Goal: Task Accomplishment & Management: Manage account settings

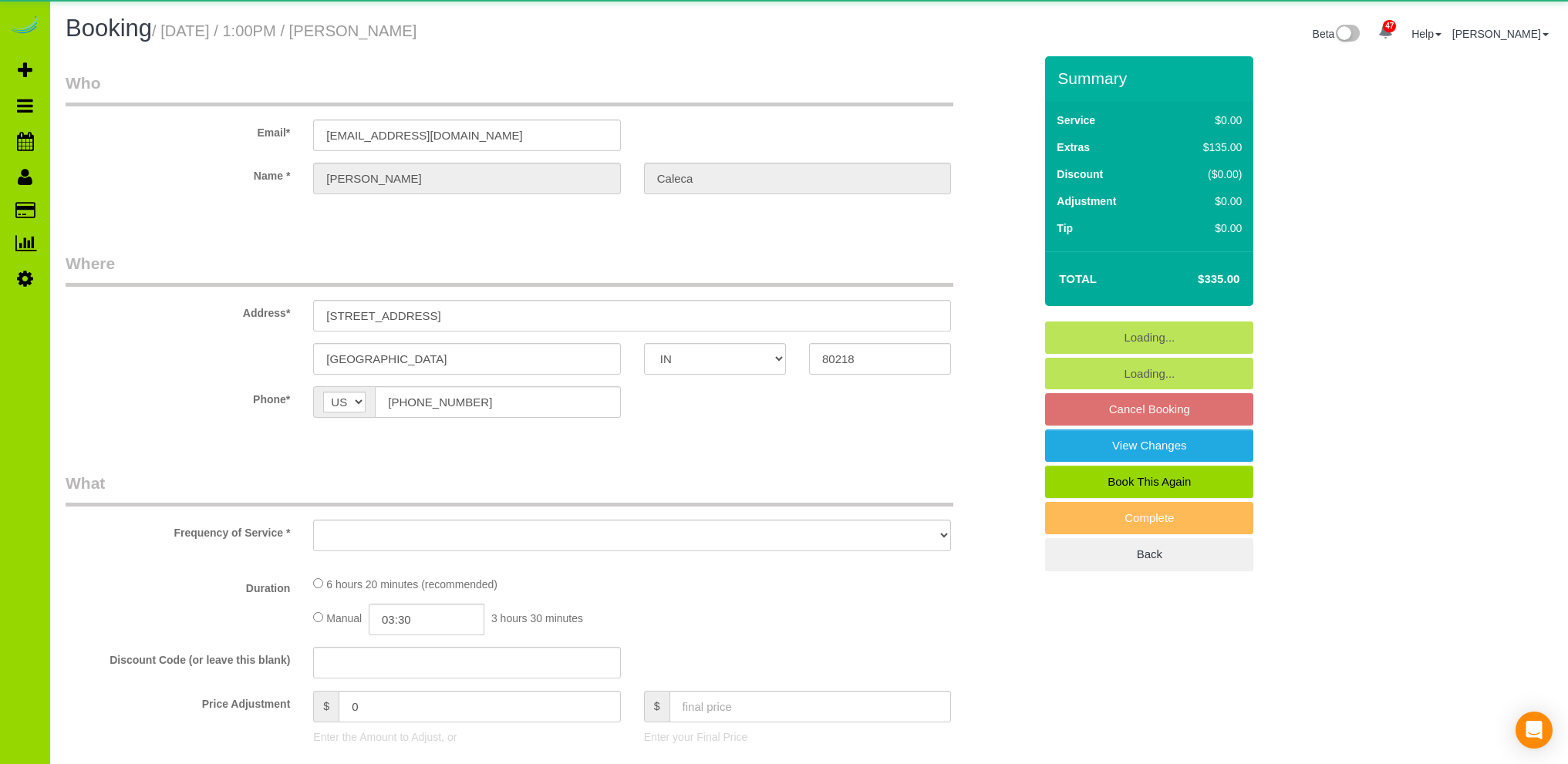
select select "IN"
select select "string:fspay-309b1a78-8f42-4a79-9306-cab8c579dd28"
select select "object:1064"
select select "spot1"
select select "number:69"
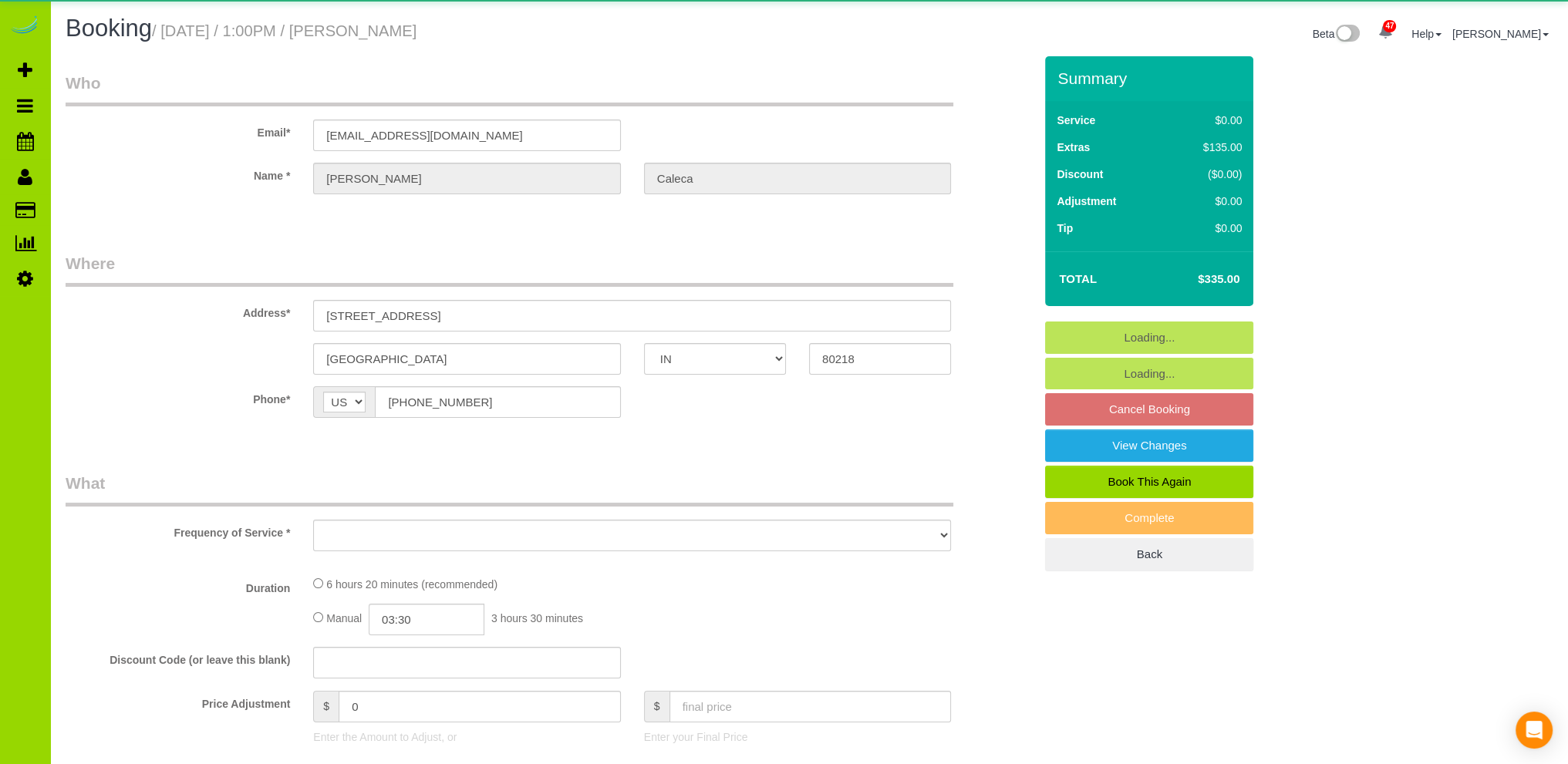
select select "number:2"
select select "number:11"
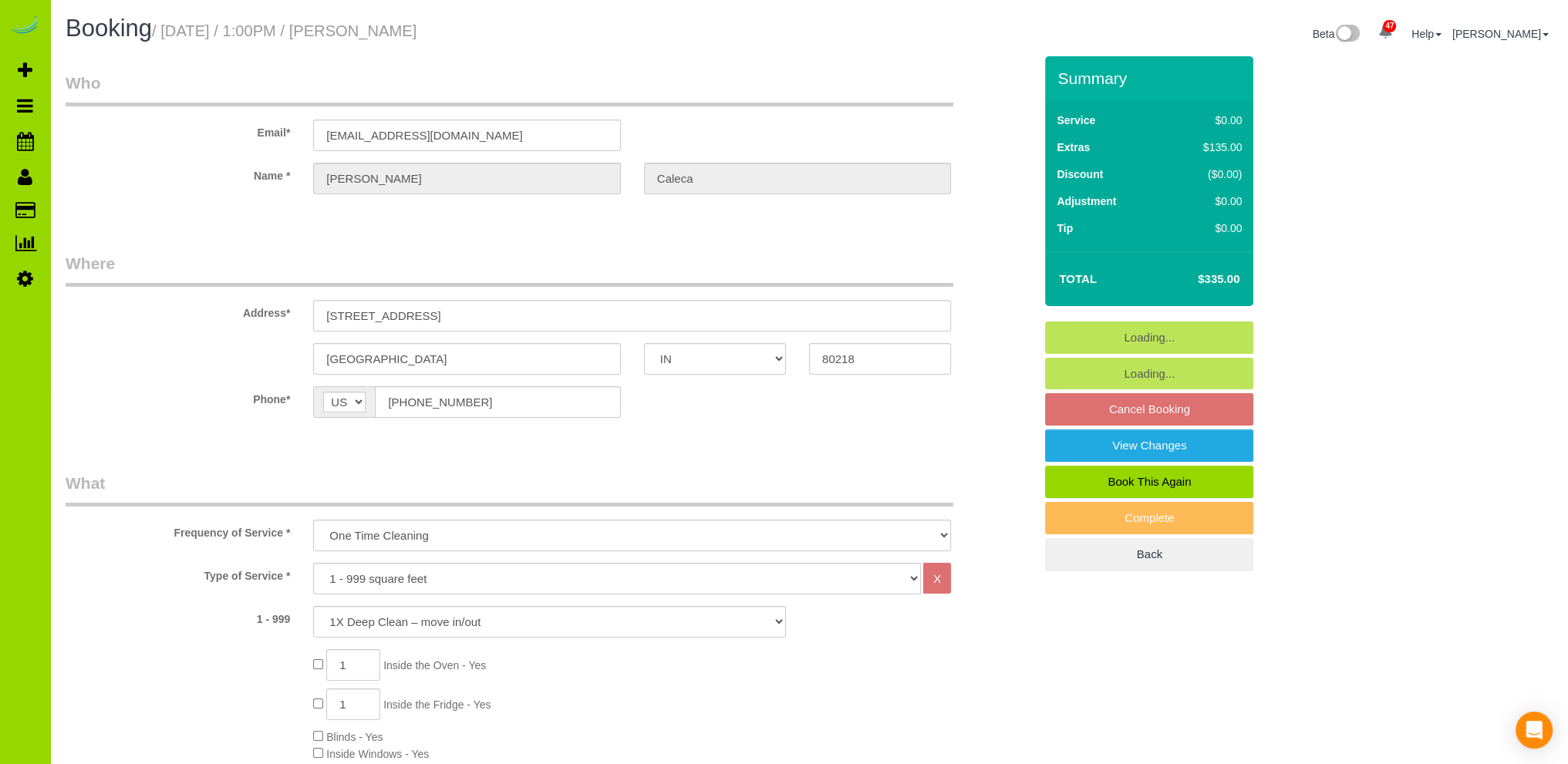
select select "object:1238"
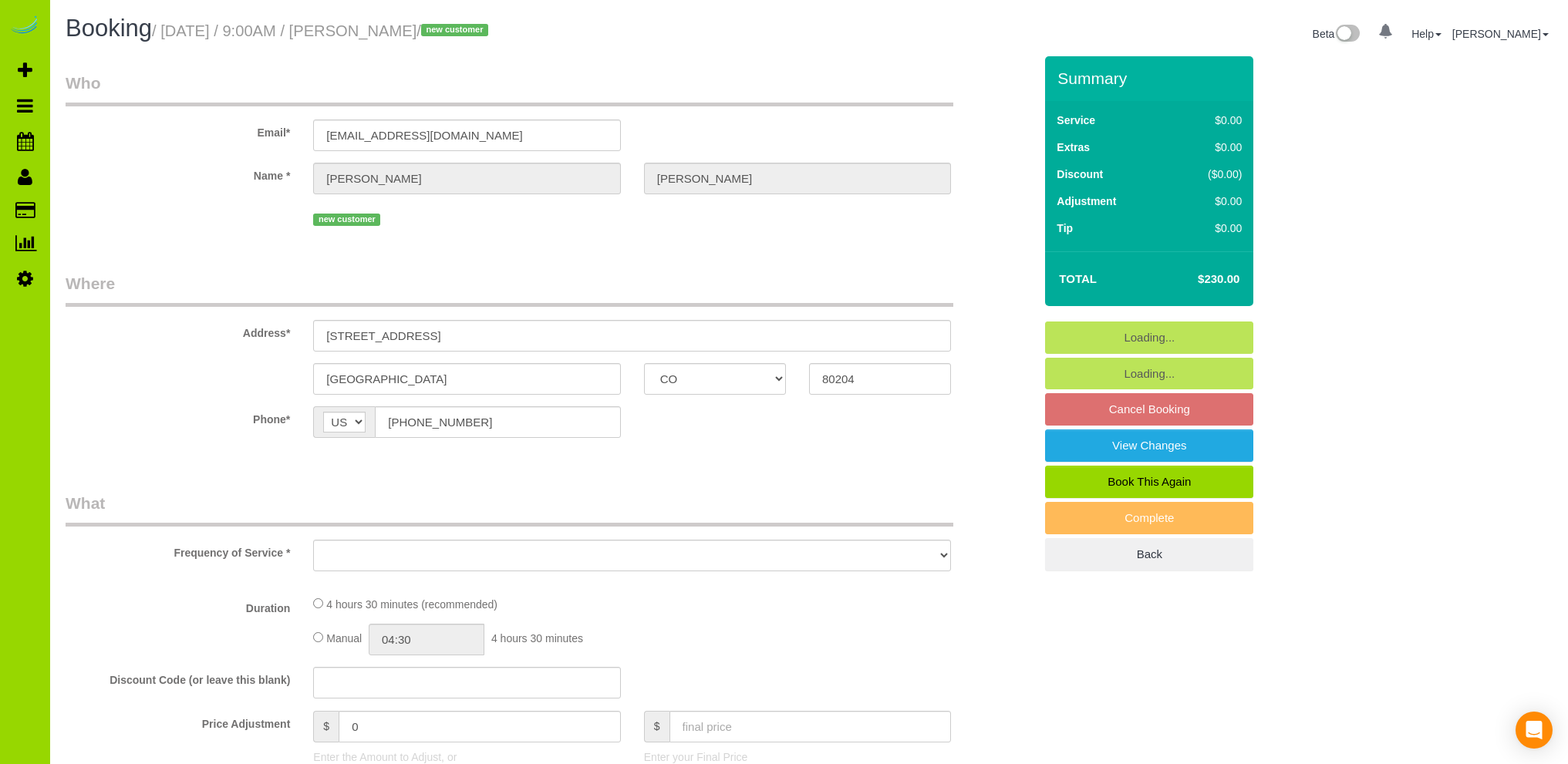
select select "CO"
select select "object:805"
select select "string:fspay-99b4acea-76e6-4fbd-a150-4fb96b0ea66a"
select select "object:1071"
select select "spot1"
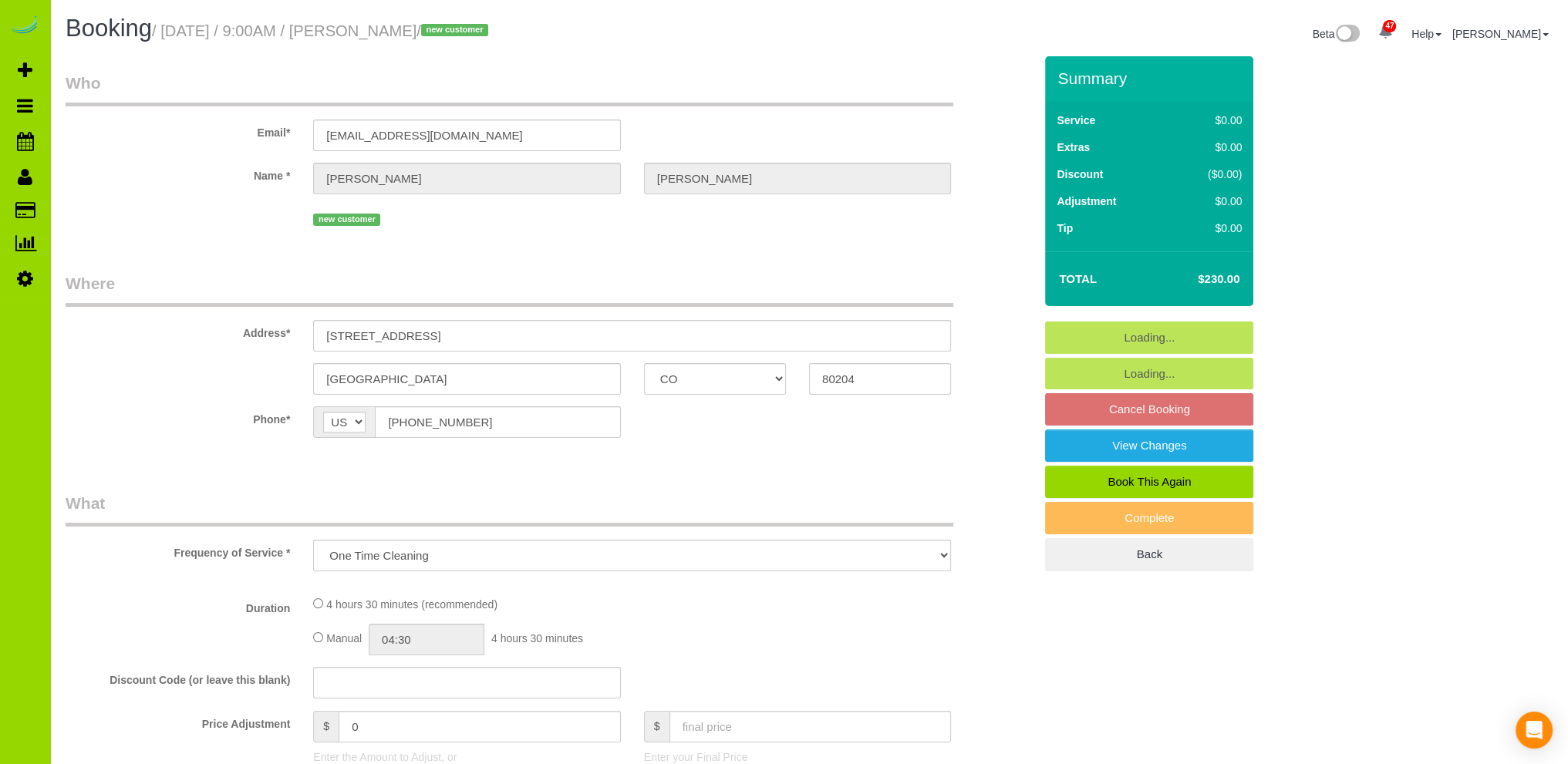
select select "number:69"
select select "number:3"
select select "number:14"
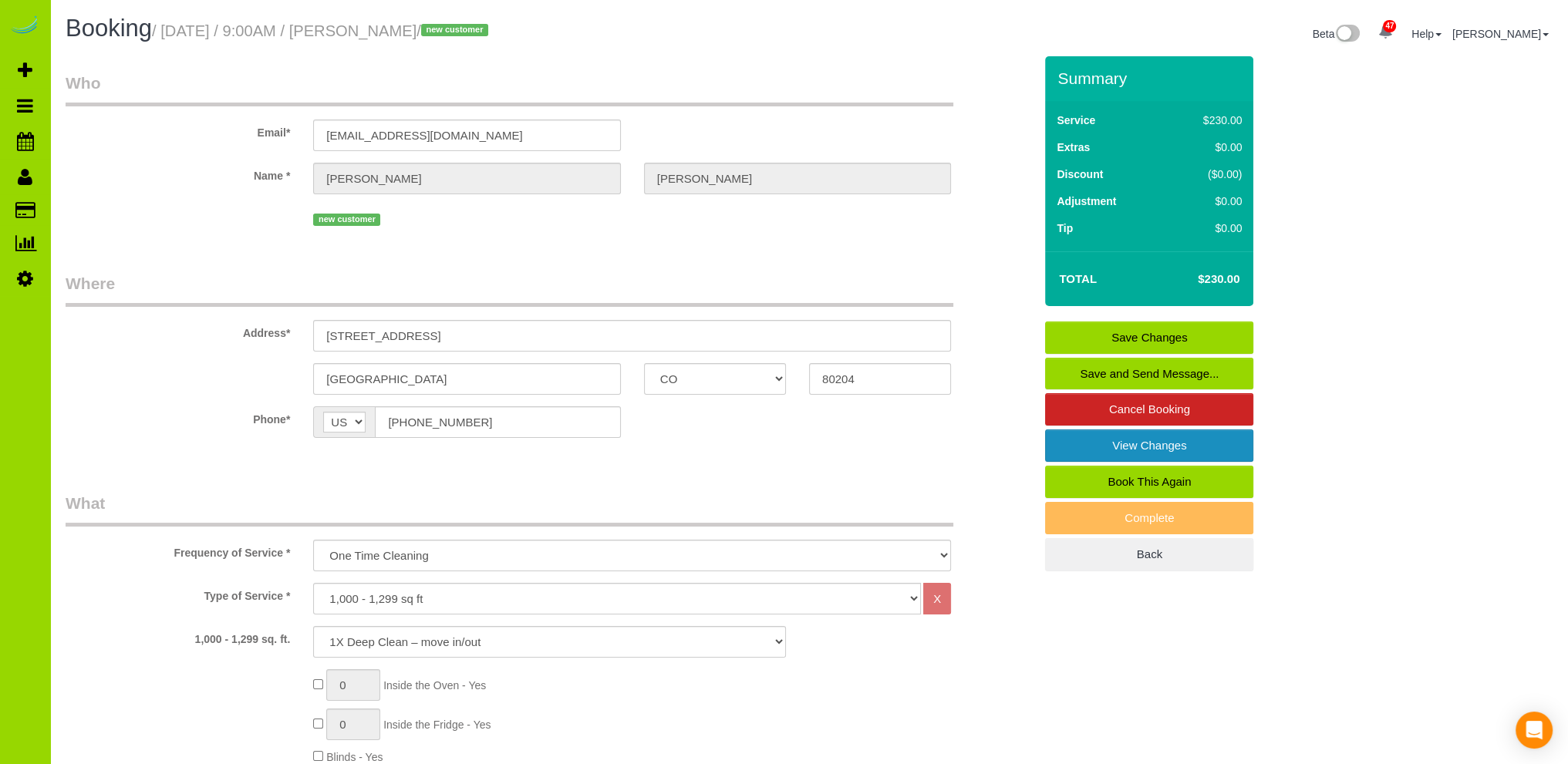
click at [1147, 441] on link "View Changes" at bounding box center [1148, 446] width 208 height 33
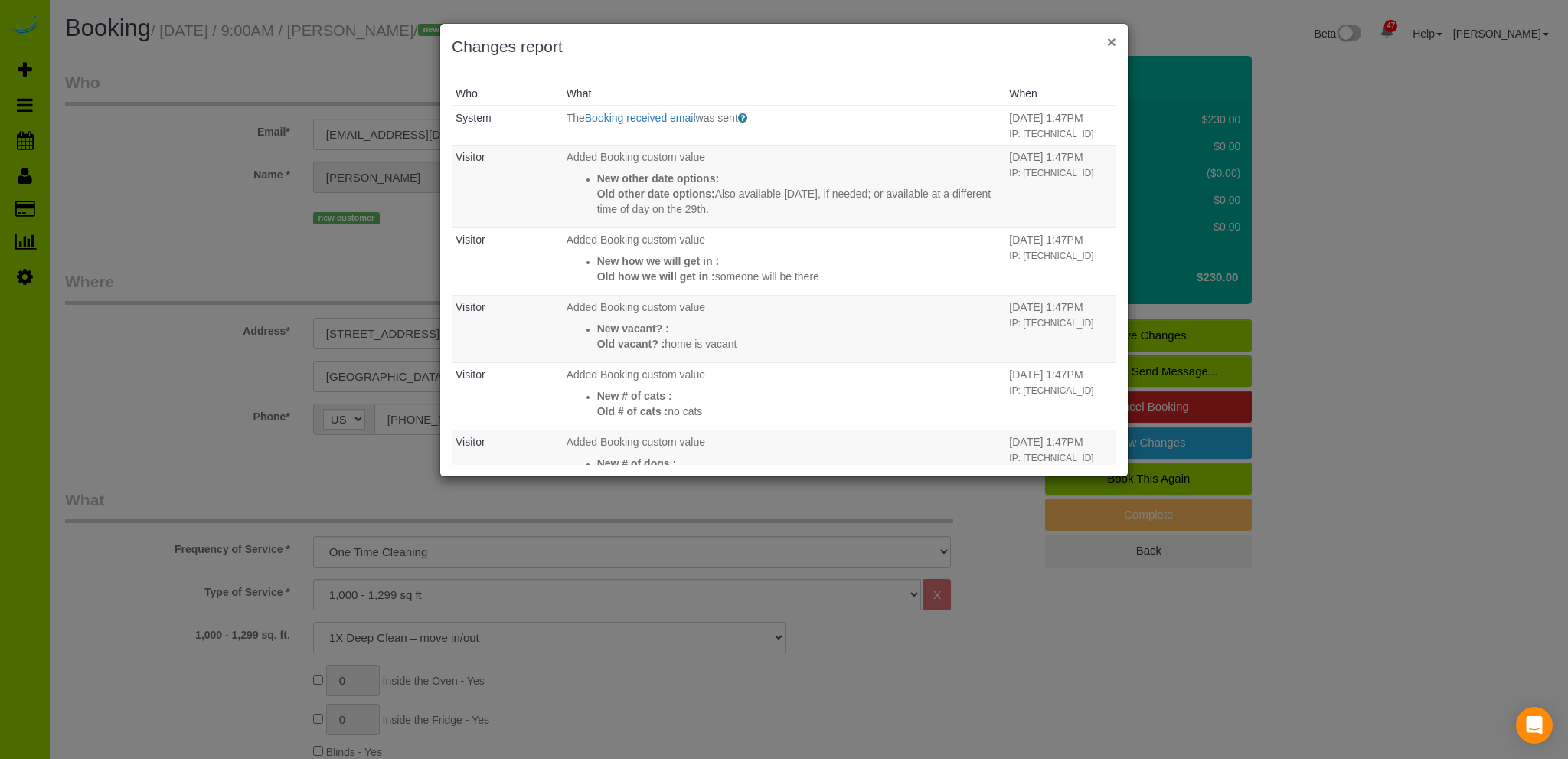
click at [1112, 42] on button "×" at bounding box center [1112, 42] width 9 height 16
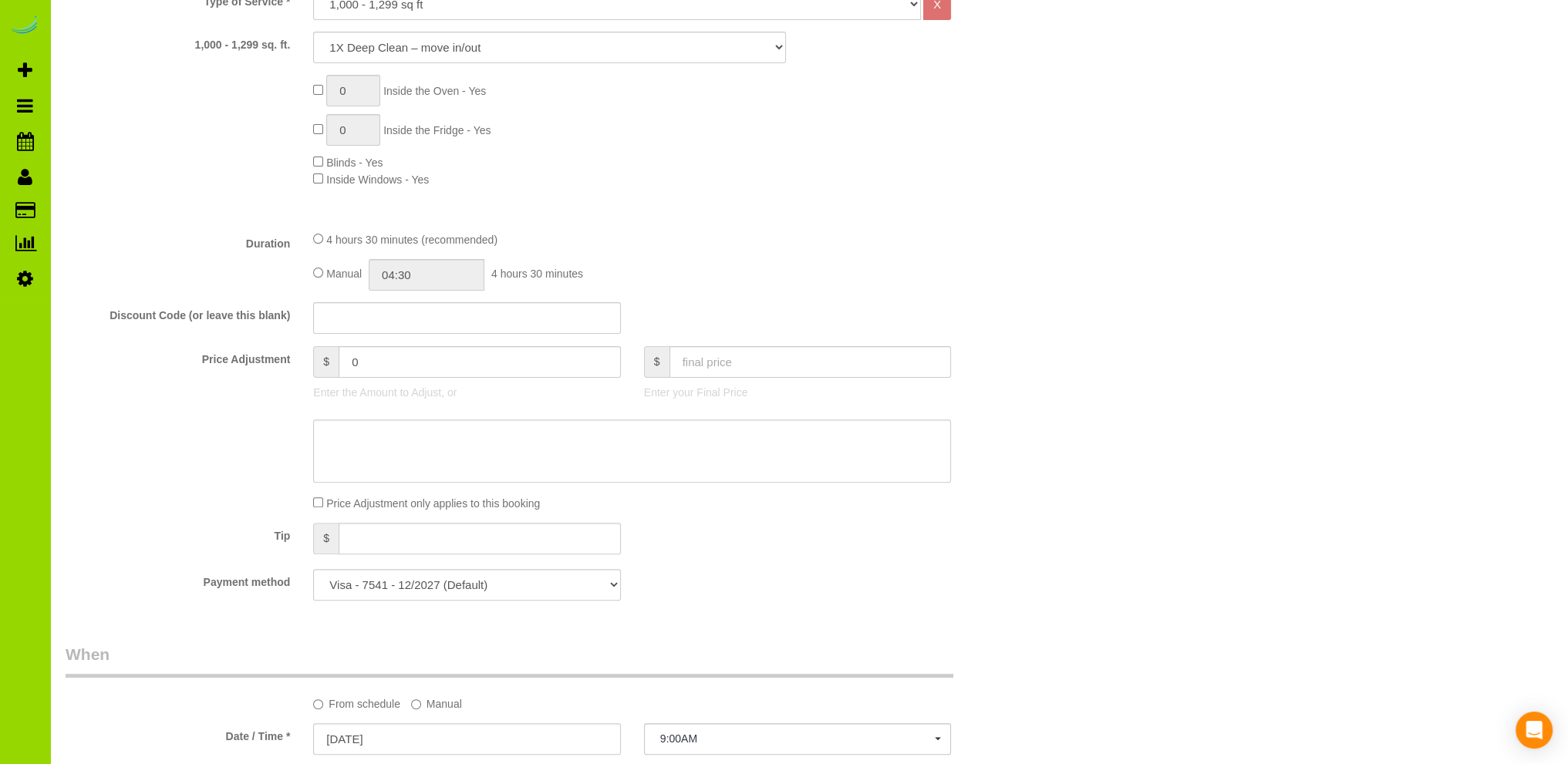
scroll to position [925, 0]
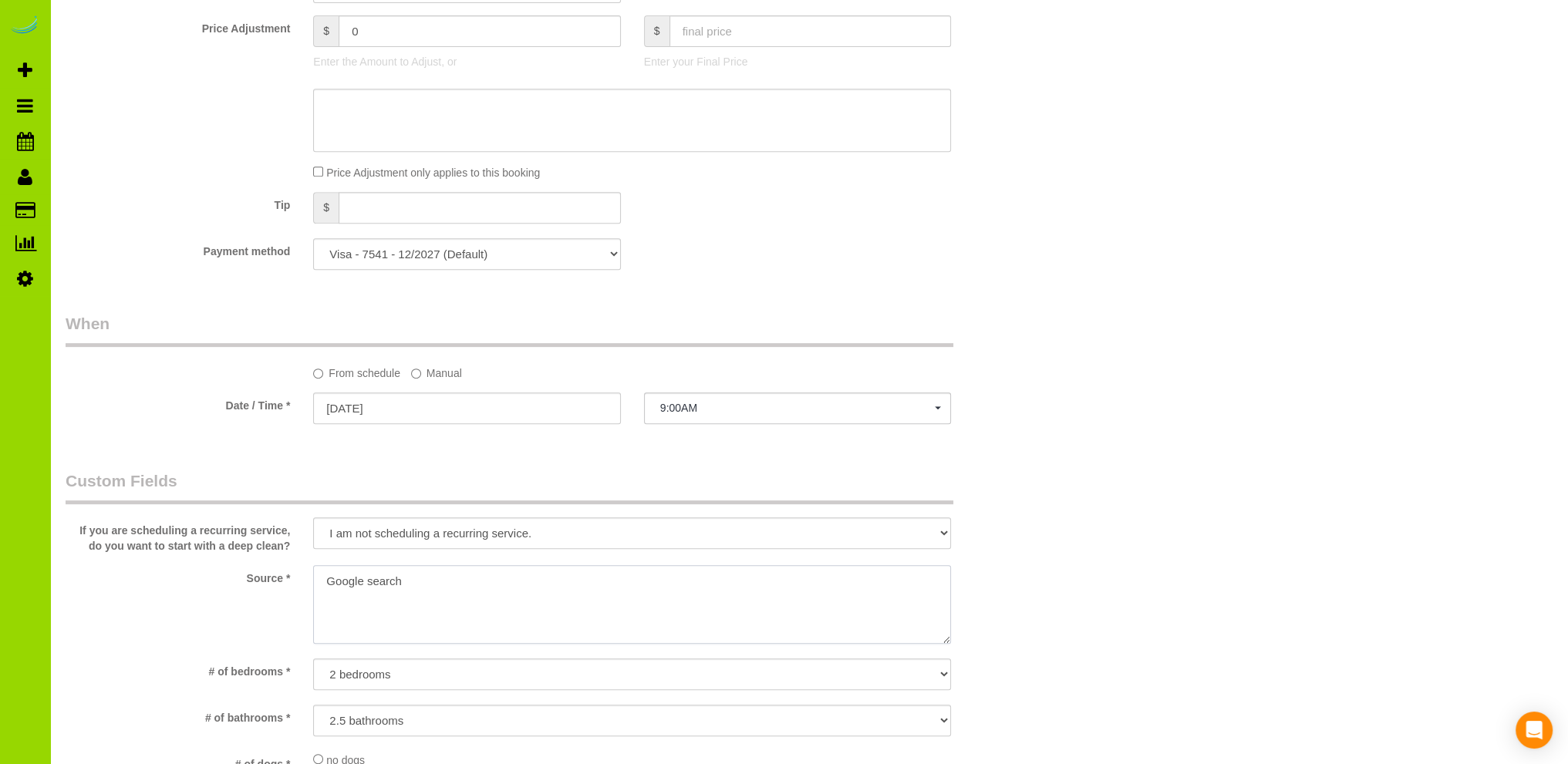
click at [324, 582] on textarea at bounding box center [632, 604] width 638 height 79
type textarea "Online booking. Google search"
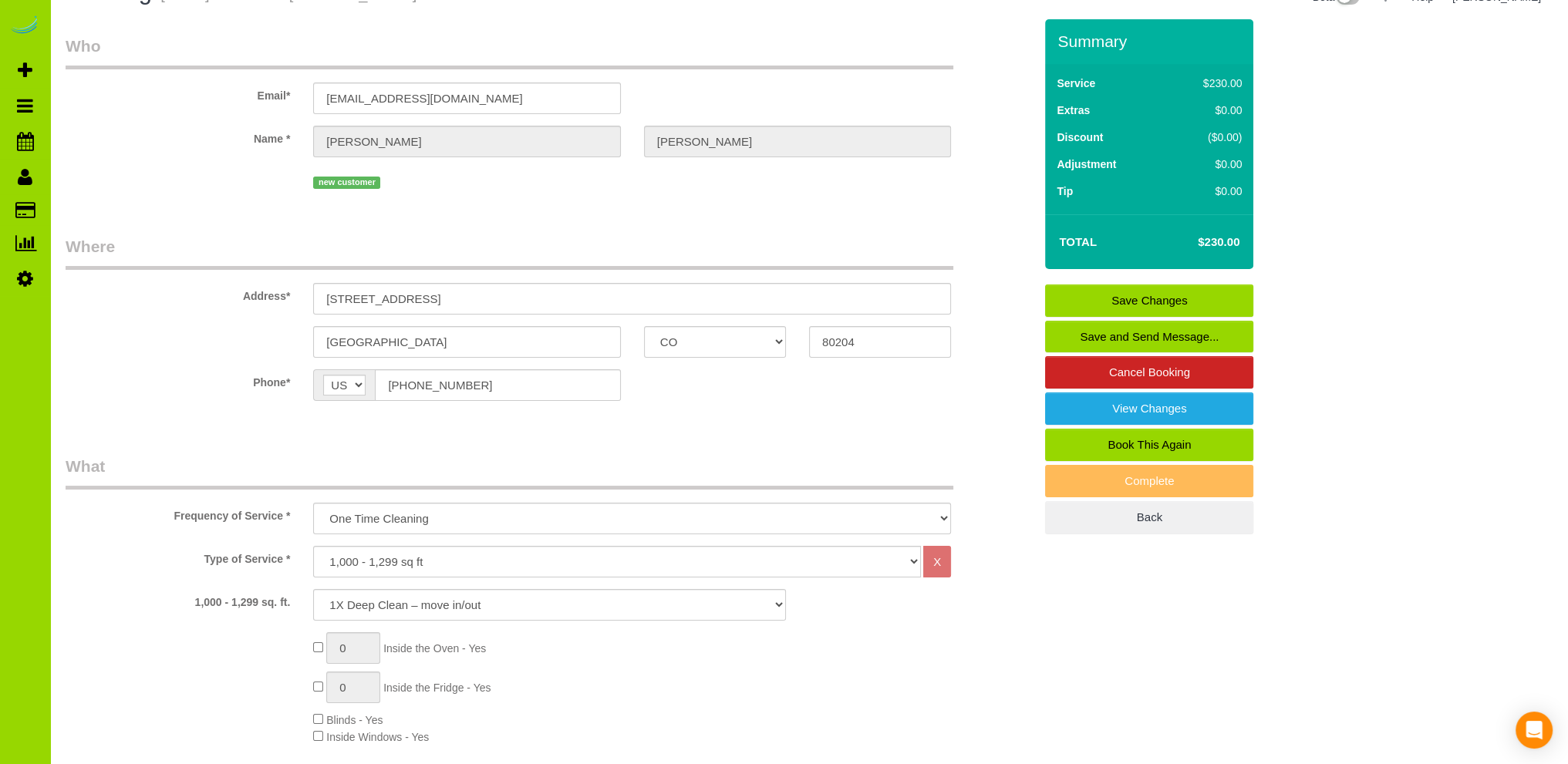
scroll to position [0, 0]
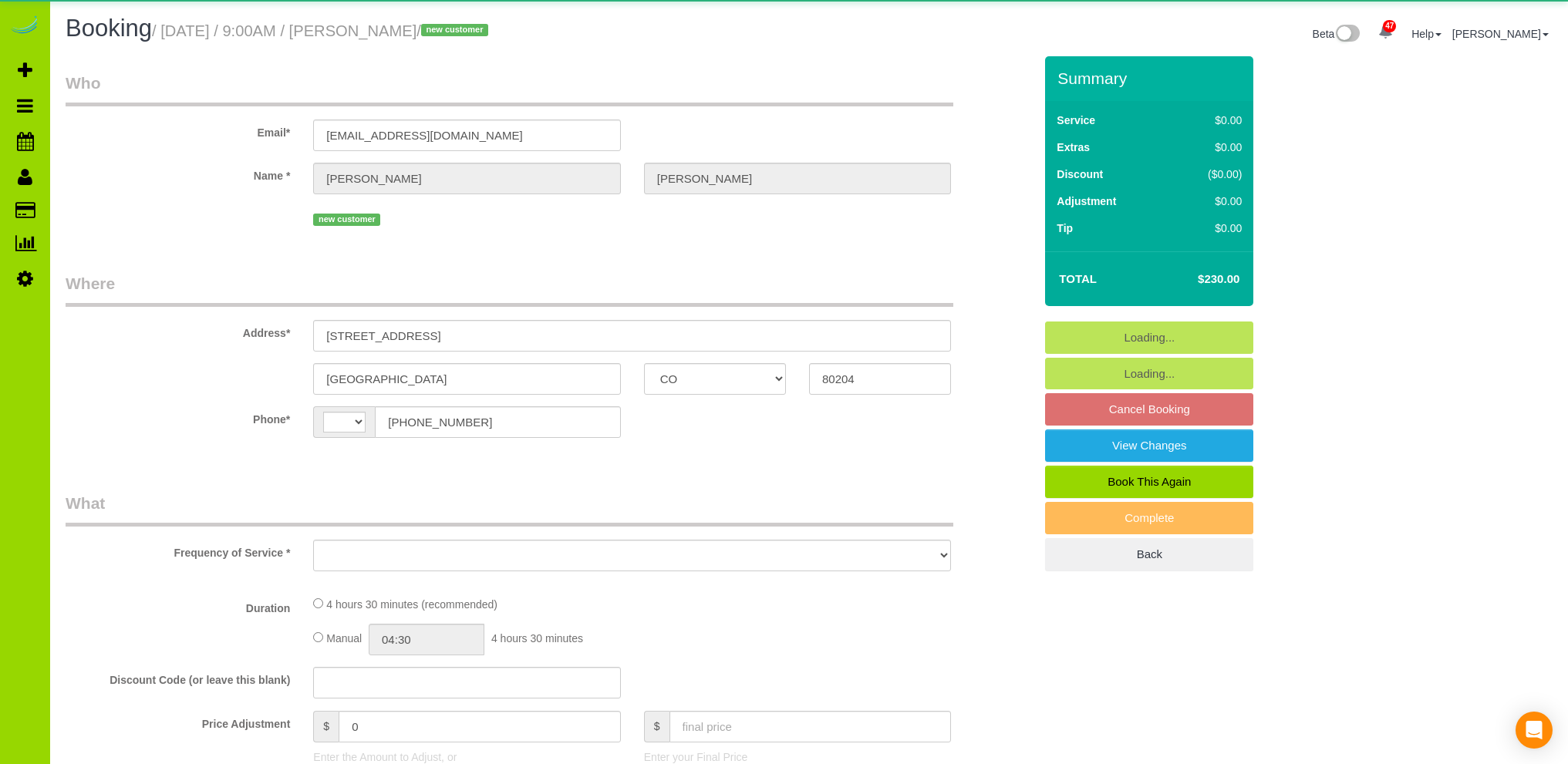
select select "CO"
select select "number:69"
select select "number:3"
select select "number:14"
select select "string:[GEOGRAPHIC_DATA]"
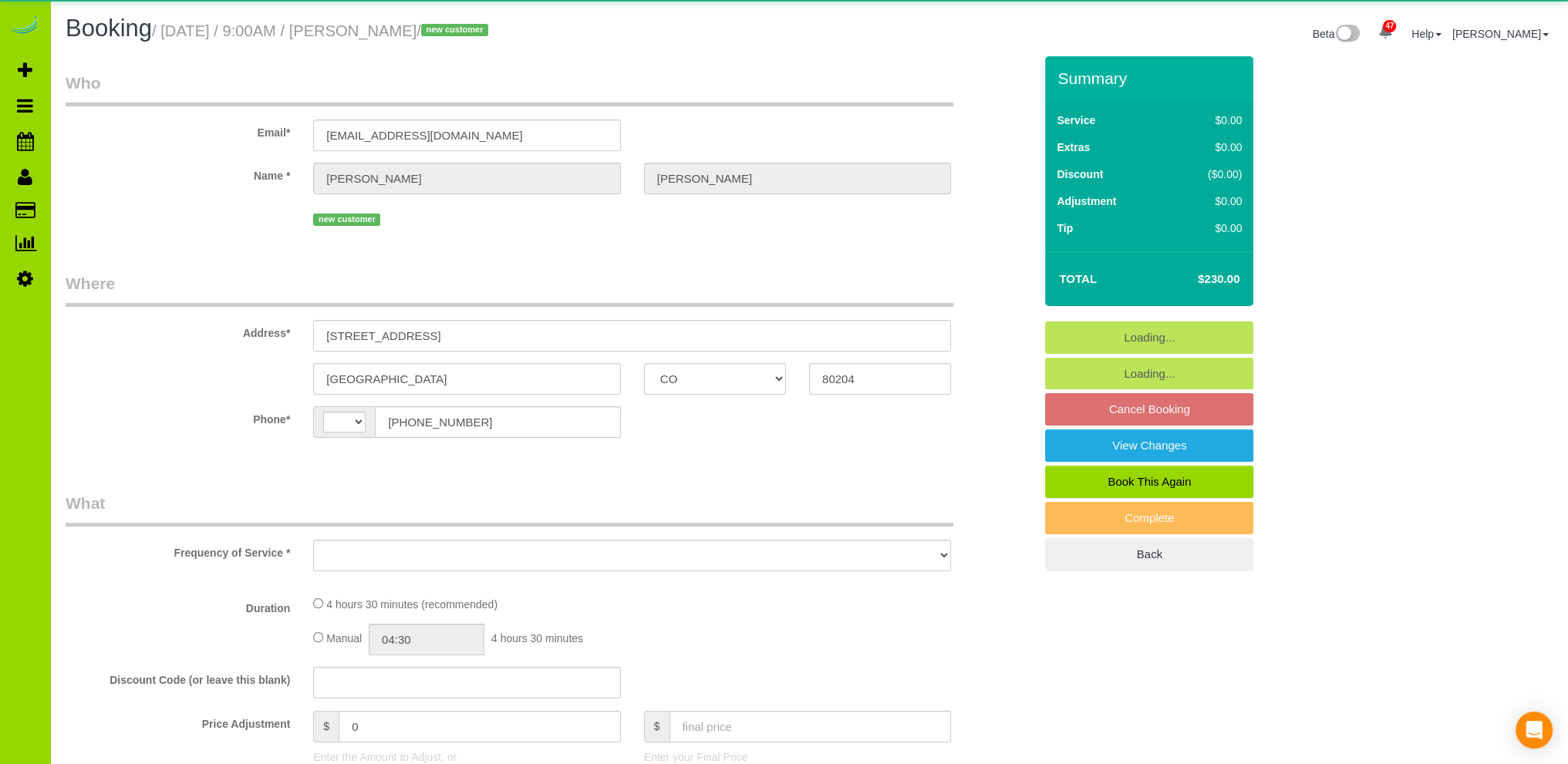
select select "object:1147"
select select "string:fspay-99b4acea-76e6-4fbd-a150-4fb96b0ea66a"
select select "spot1"
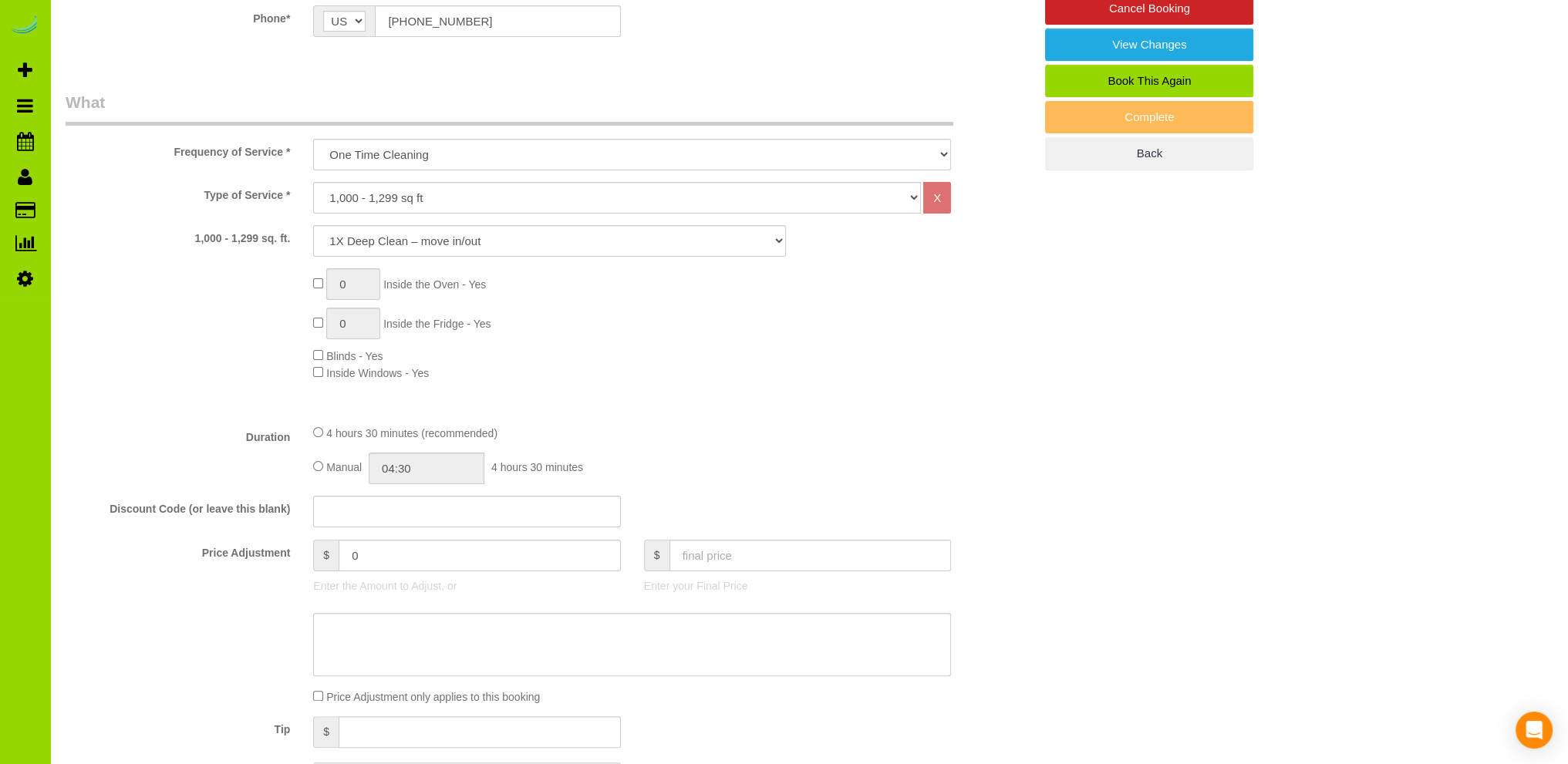
scroll to position [463, 0]
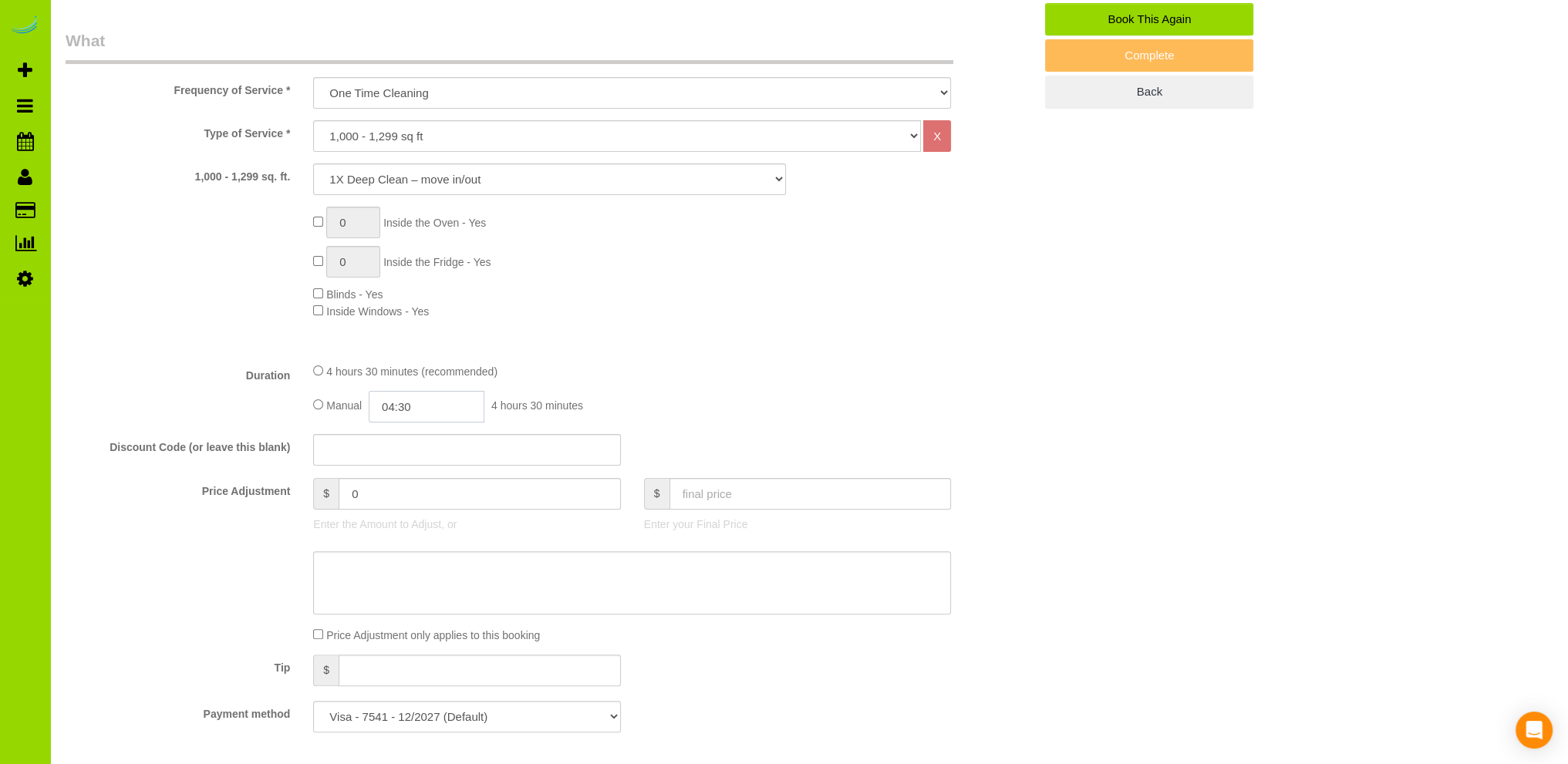
click at [395, 411] on input "04:30" at bounding box center [426, 407] width 115 height 32
type input "02:00"
click at [398, 489] on li "02:00" at bounding box center [409, 488] width 69 height 20
select select "spot6"
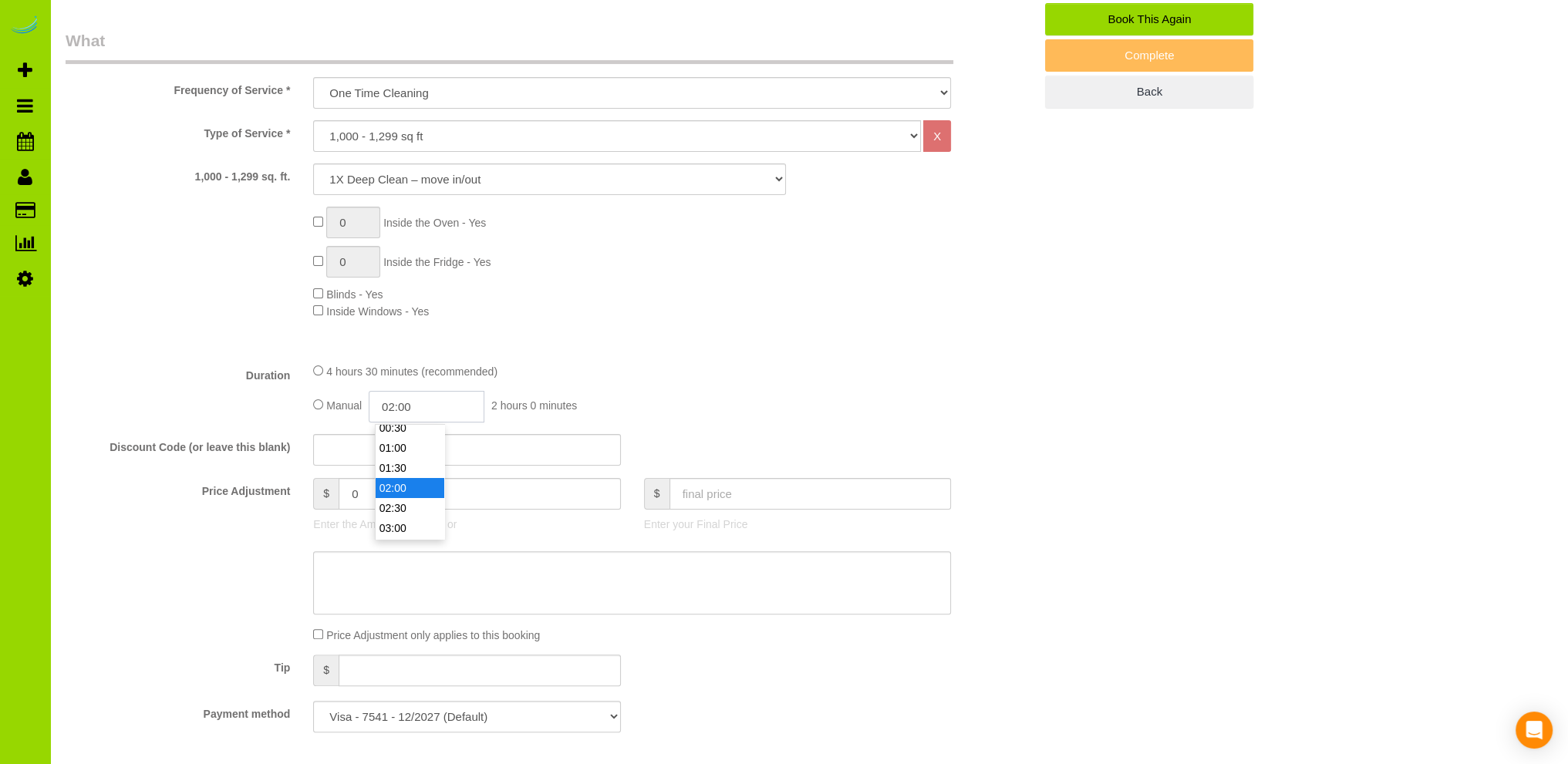
click at [451, 405] on input "02:00" at bounding box center [426, 407] width 115 height 32
type input "02:15"
select select "spot11"
select select "spot16"
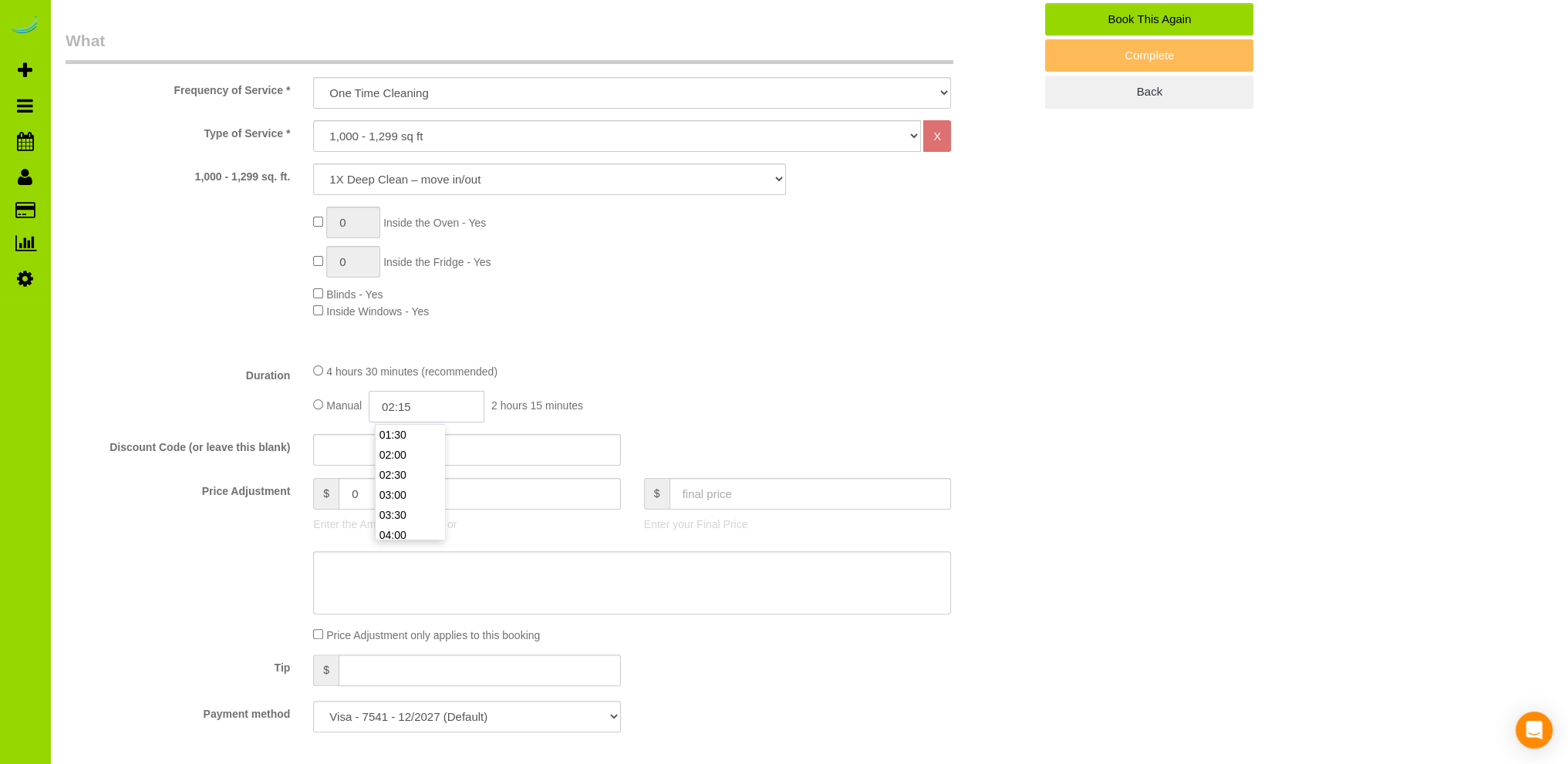
type input "02:15"
click at [677, 323] on div "Type of Service * Choose YOUR HOME SIZE here Hourly Cleaning 1 - 999 square fee…" at bounding box center [549, 235] width 968 height 230
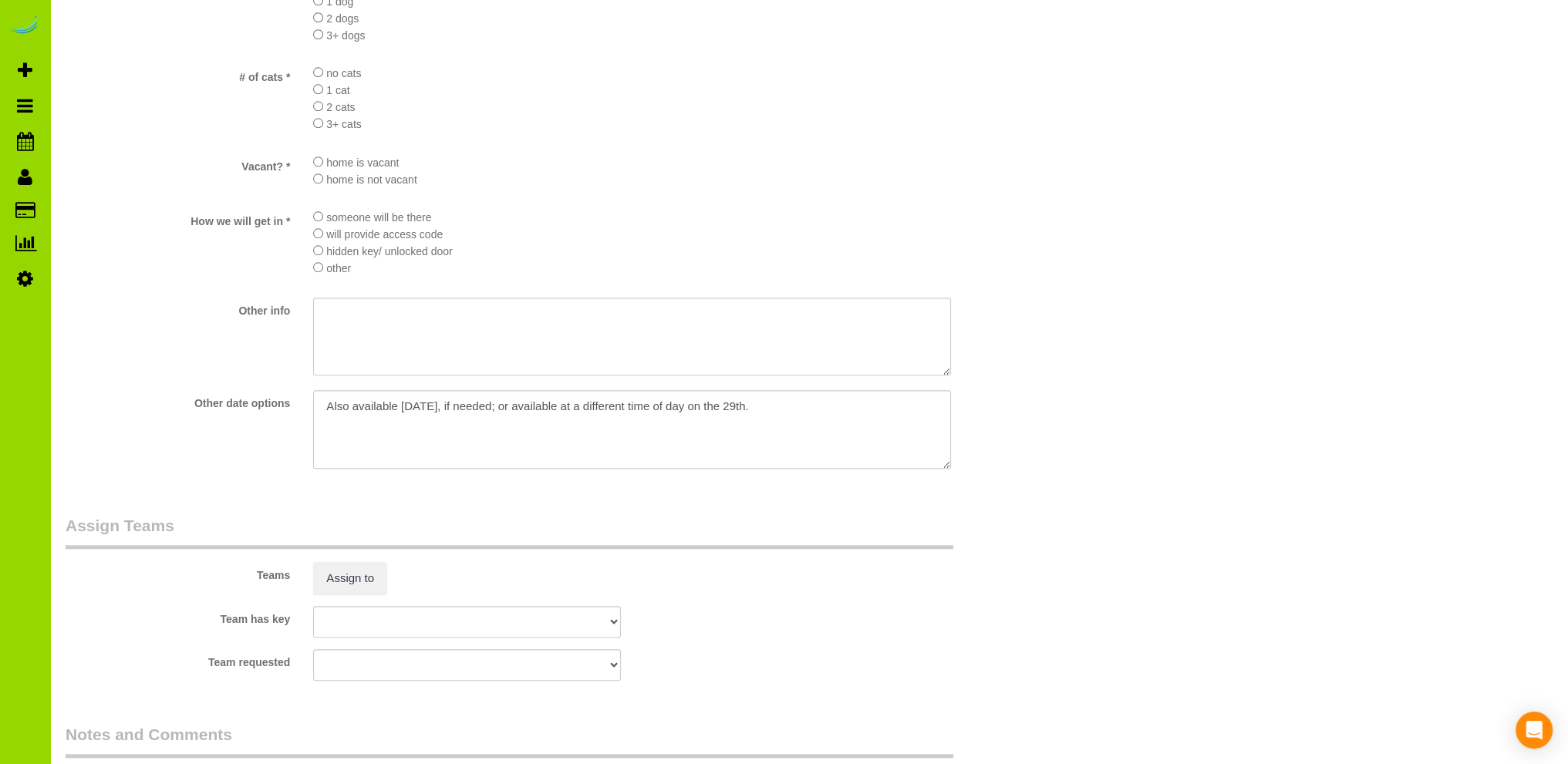
scroll to position [2005, 0]
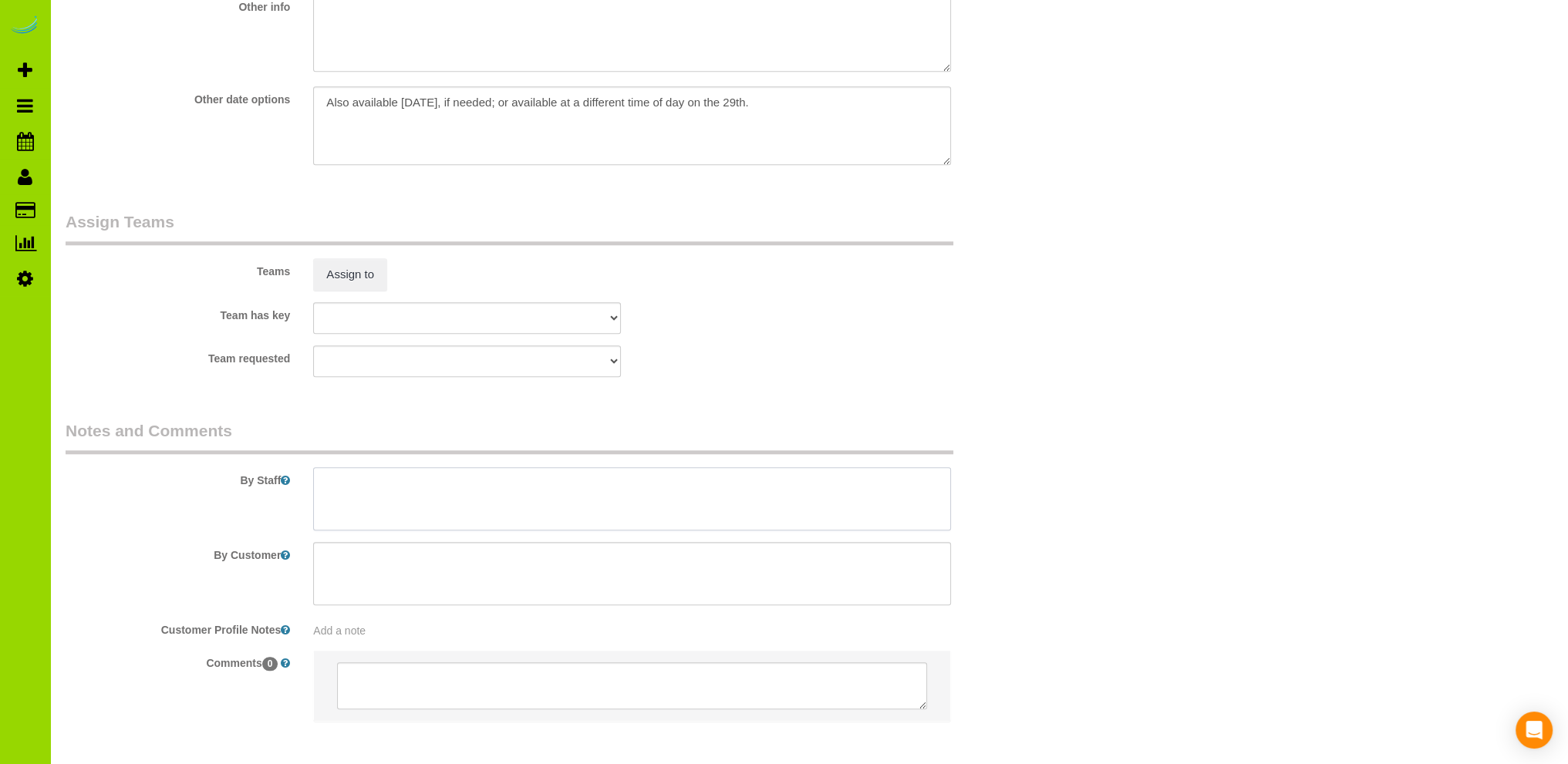
click at [471, 474] on textarea at bounding box center [632, 499] width 638 height 64
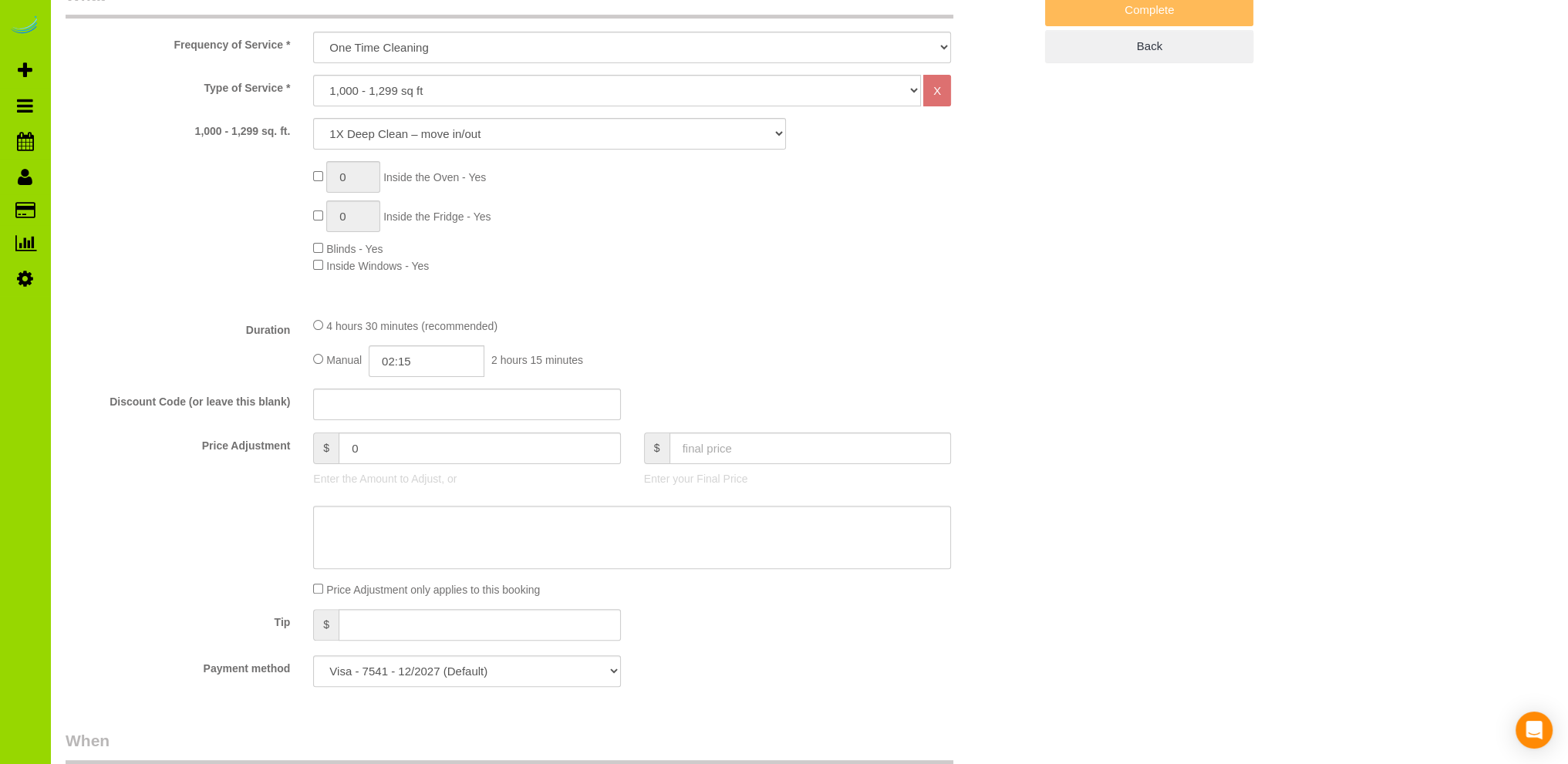
scroll to position [0, 0]
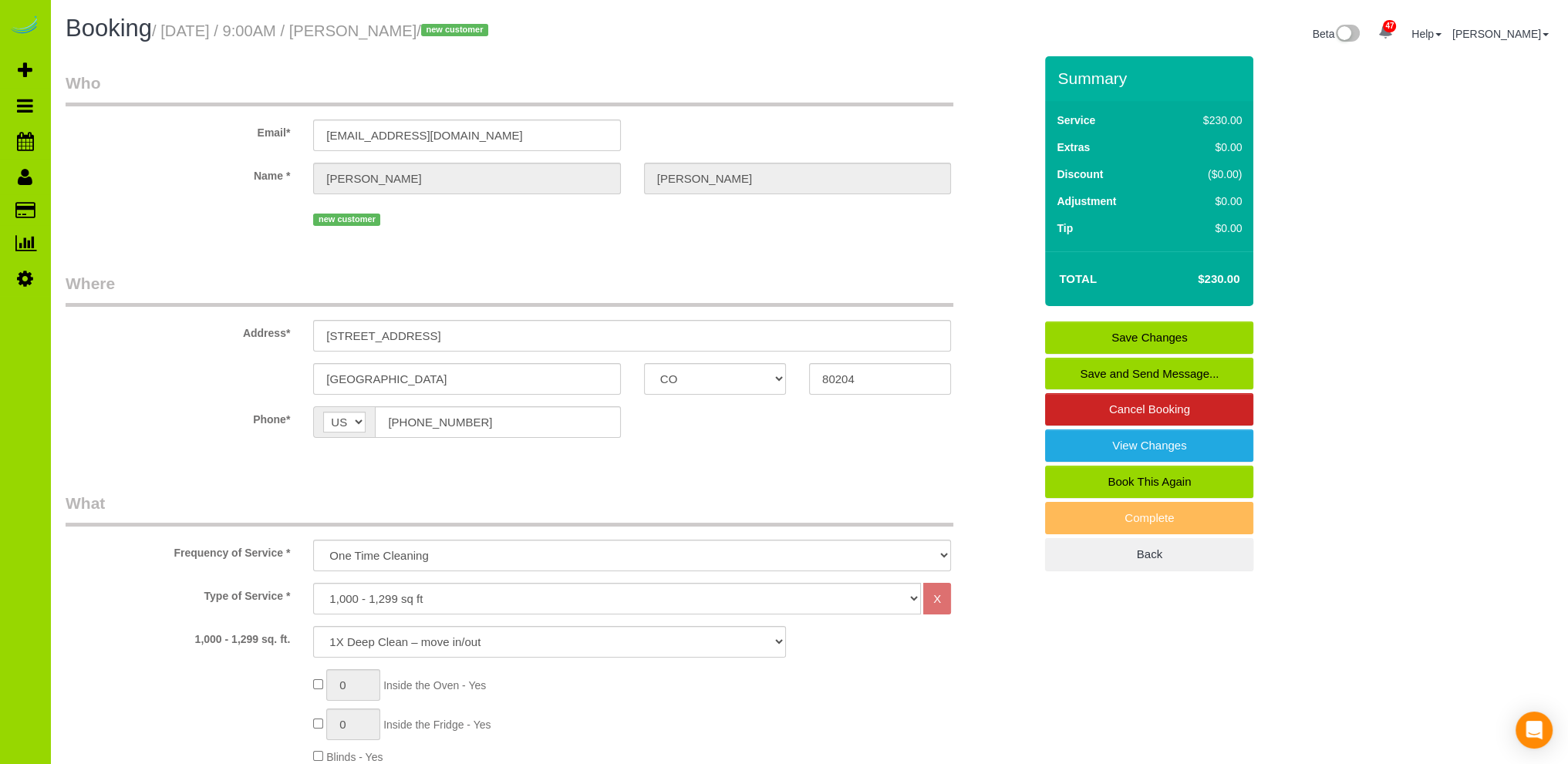
type textarea "- Est 4.5 hours. Thank you."
click at [1129, 334] on link "Save Changes" at bounding box center [1148, 337] width 208 height 33
